Goal: Transaction & Acquisition: Purchase product/service

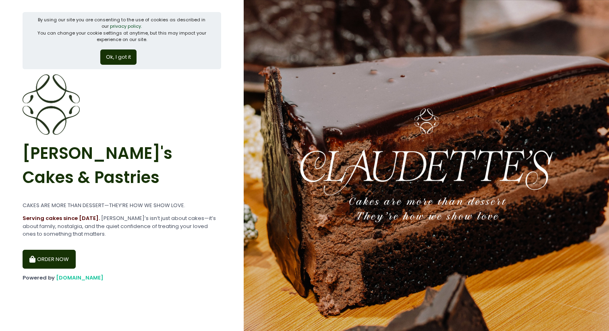
click at [62, 263] on button "ORDER NOW" at bounding box center [49, 259] width 53 height 19
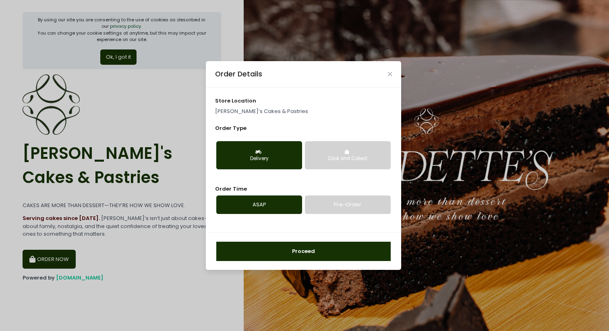
click at [311, 250] on button "Proceed" at bounding box center [303, 251] width 174 height 19
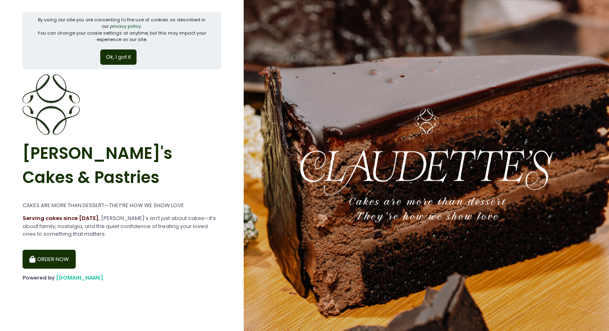
click at [41, 254] on button "ORDER NOW" at bounding box center [49, 259] width 53 height 19
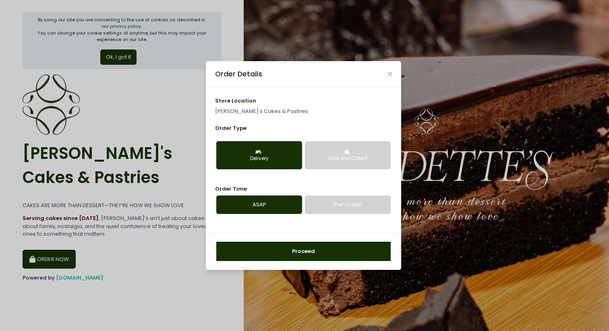
click at [317, 154] on button "Click and Collect" at bounding box center [348, 155] width 86 height 28
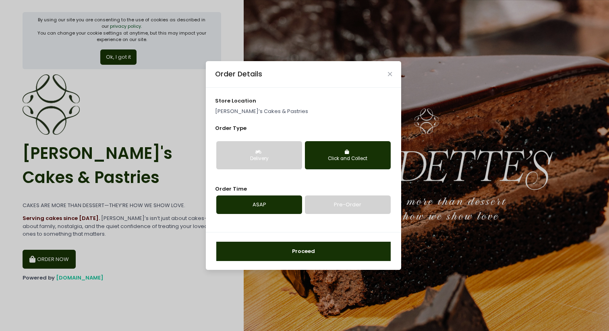
click at [307, 255] on button "Proceed" at bounding box center [303, 251] width 174 height 19
